Goal: Information Seeking & Learning: Learn about a topic

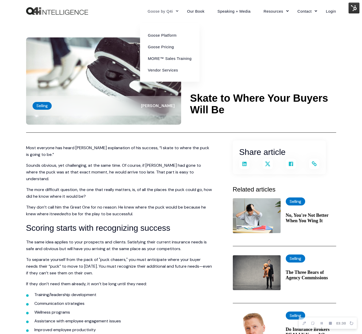
scroll to position [1, 0]
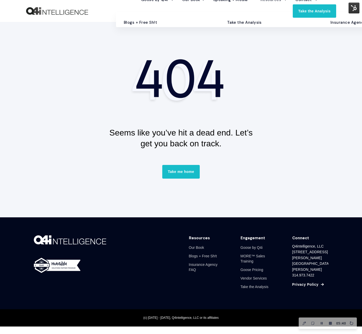
click at [143, 27] on link "Blogs + Free Sh!t" at bounding box center [168, 22] width 96 height 9
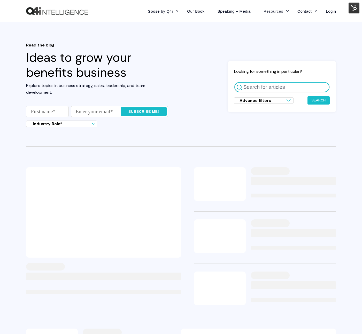
click at [296, 86] on input "Search for articles" at bounding box center [282, 87] width 96 height 11
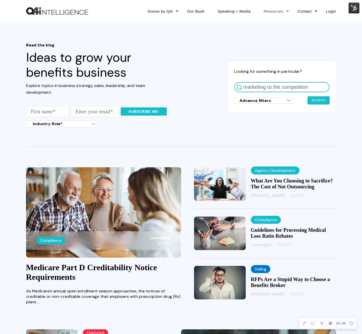
type input "marketing to the competition"
click at [308, 96] on button "Search" at bounding box center [319, 100] width 22 height 8
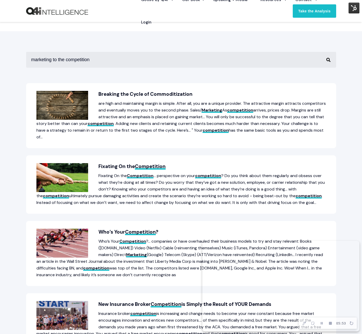
scroll to position [74, 0]
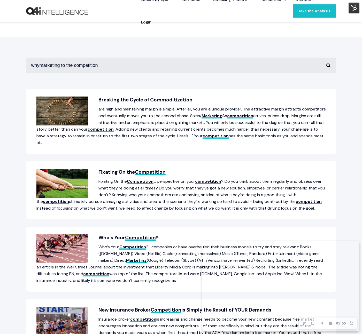
click at [325, 63] on button "Perform Search" at bounding box center [328, 66] width 6 height 6
type input "why marketing to the competition"
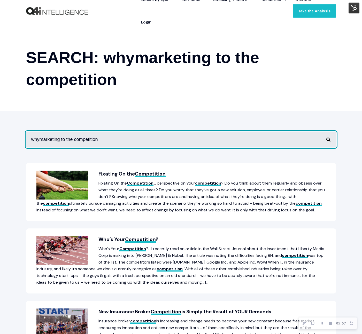
click at [40, 140] on input "whymarketing to the competition" at bounding box center [181, 140] width 310 height 16
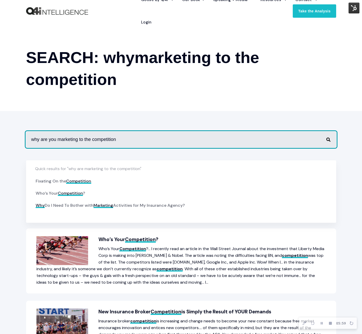
type input "why are you marketing to the competition"
click at [325, 137] on button "Perform Search" at bounding box center [328, 140] width 6 height 6
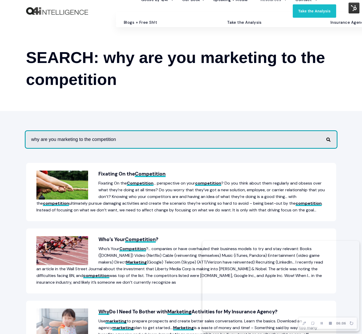
scroll to position [0, 0]
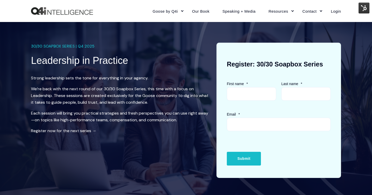
click at [364, 9] on img at bounding box center [364, 8] width 11 height 11
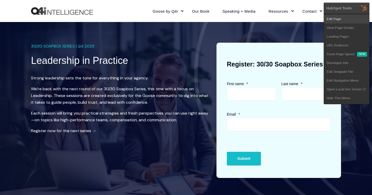
click at [357, 17] on link "Edit Page" at bounding box center [346, 19] width 45 height 9
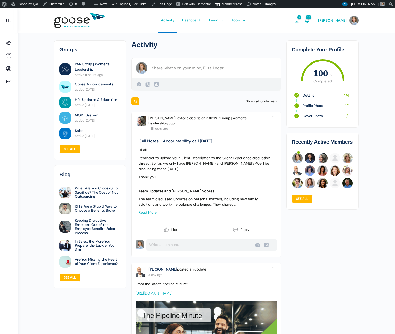
click at [269, 102] on span "all updates" at bounding box center [265, 101] width 19 height 5
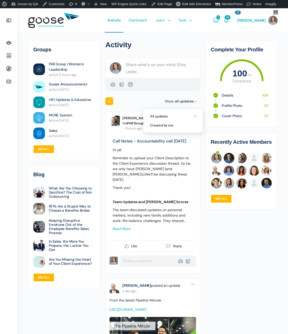
click at [155, 131] on div "All updates Created by me" at bounding box center [172, 121] width 59 height 24
click at [157, 126] on link "Created by me" at bounding box center [173, 125] width 54 height 9
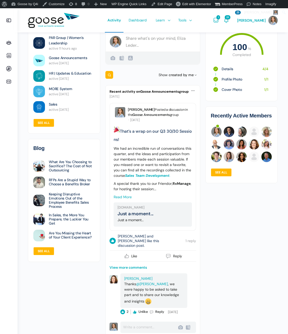
scroll to position [27, 0]
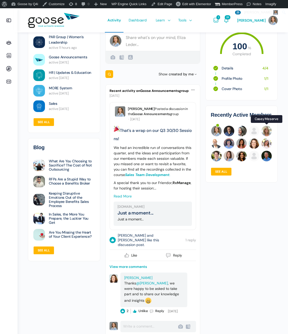
click at [264, 128] on img at bounding box center [267, 131] width 10 height 10
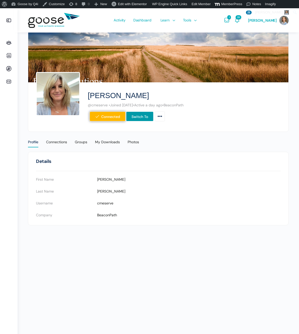
click at [133, 125] on div "[PERSON_NAME] @cmeserve • Joined [DATE] • Active a day ago • BeaconPath Connect…" at bounding box center [158, 106] width 244 height 49
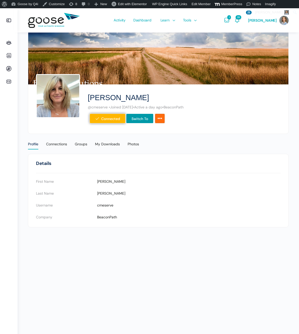
click at [162, 121] on link "More Options" at bounding box center [160, 119] width 10 height 10
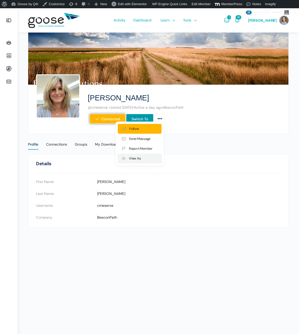
click at [147, 158] on link "View As" at bounding box center [139, 159] width 44 height 10
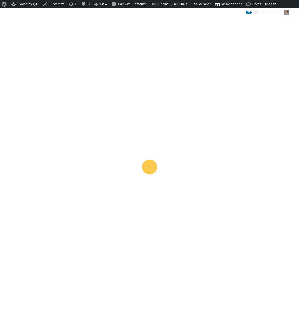
scroll to position [5, 0]
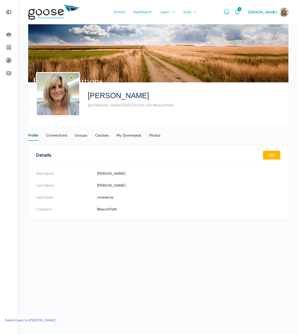
click at [120, 11] on e-page-transition at bounding box center [149, 167] width 299 height 334
click at [119, 13] on span "Activity" at bounding box center [119, 12] width 12 height 24
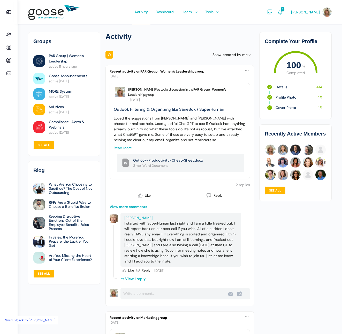
click at [107, 54] on button at bounding box center [109, 55] width 8 height 8
click at [239, 51] on div "Search Search Feed… Reset Show created by me All updates Created by me by new p…" at bounding box center [179, 55] width 149 height 10
click at [239, 55] on span "created by me" at bounding box center [235, 54] width 25 height 5
click at [241, 65] on link "All updates" at bounding box center [227, 69] width 54 height 9
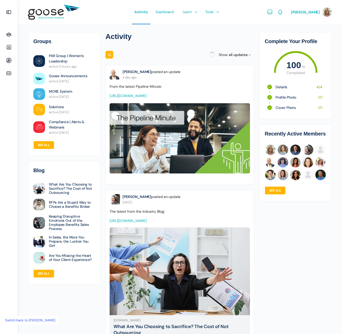
click at [24, 323] on link "Switch back to Eliza Leder" at bounding box center [30, 320] width 55 height 9
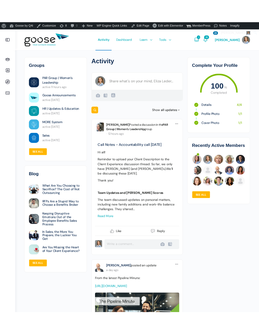
scroll to position [1, 0]
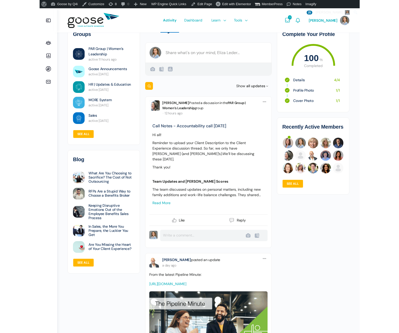
scroll to position [0, 0]
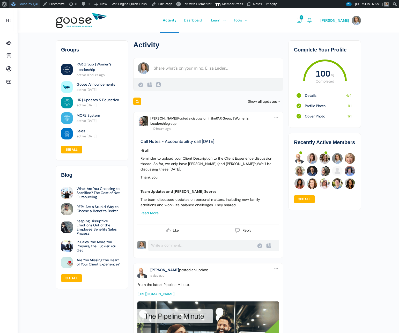
click at [27, 4] on link "Goose by Q4i" at bounding box center [24, 4] width 31 height 8
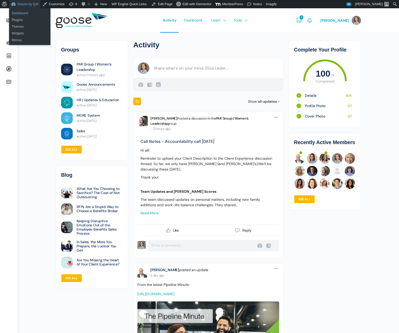
click at [29, 14] on link "Dashboard" at bounding box center [29, 13] width 41 height 7
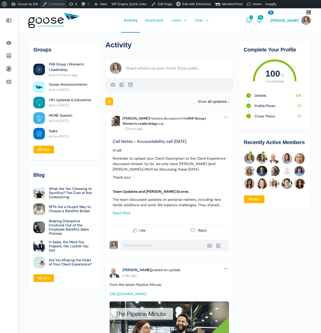
click at [50, 6] on link "Customize" at bounding box center [53, 4] width 26 height 8
